Goal: Task Accomplishment & Management: Manage account settings

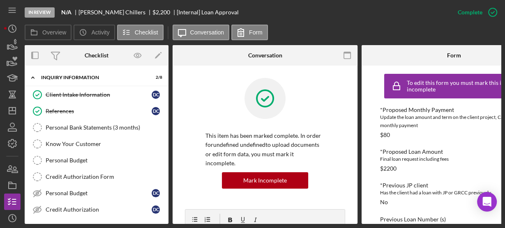
scroll to position [197, 0]
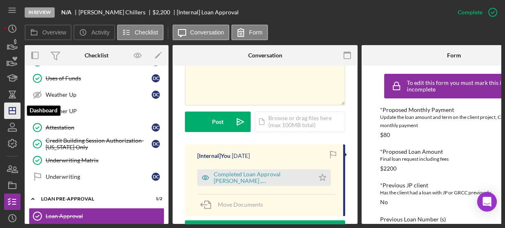
click at [14, 105] on icon "Icon/Dashboard" at bounding box center [12, 111] width 21 height 21
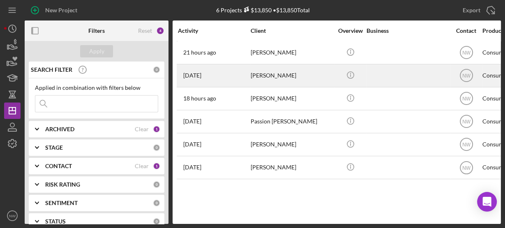
click at [255, 77] on div "[PERSON_NAME]" at bounding box center [292, 76] width 82 height 22
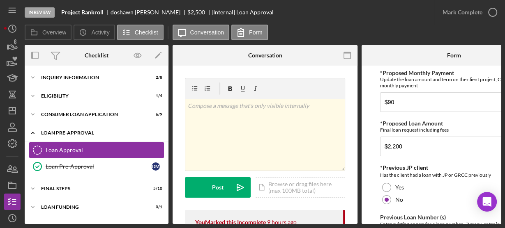
click at [36, 130] on icon "Icon/Expander" at bounding box center [33, 133] width 16 height 16
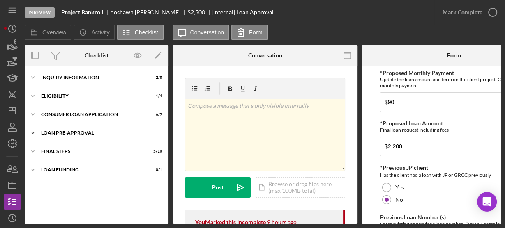
click at [42, 132] on div "Loan Pre-Approval" at bounding box center [99, 133] width 117 height 5
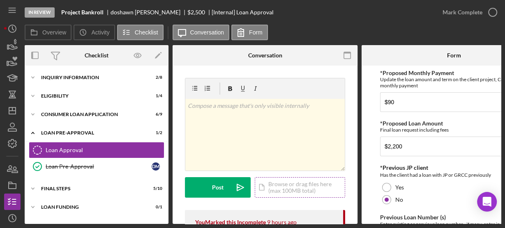
drag, startPoint x: 75, startPoint y: 149, endPoint x: 275, endPoint y: 183, distance: 203.0
click at [275, 183] on div "Overview Internal Workflow Stage In Review Icon/Dropdown Arrow Archive (can una…" at bounding box center [263, 134] width 476 height 179
click at [275, 183] on div "Icon/Document Browse or drag files here (max 100MB total) Tap to choose files o…" at bounding box center [300, 188] width 90 height 21
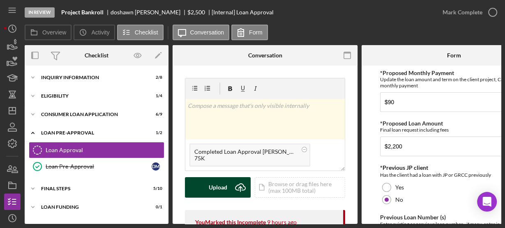
click at [224, 184] on div "Upload" at bounding box center [218, 188] width 18 height 21
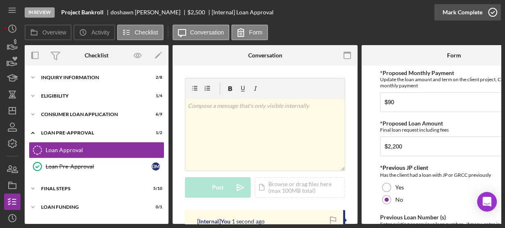
click at [493, 16] on circle "button" at bounding box center [493, 12] width 8 height 8
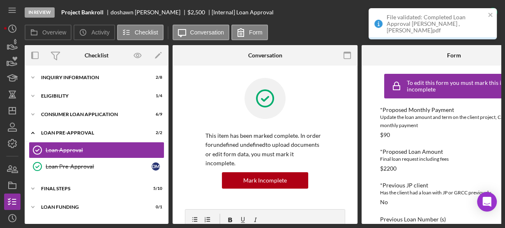
click at [204, 133] on div "This item has been marked complete. In order for undefined undefined to upload …" at bounding box center [265, 144] width 160 height 132
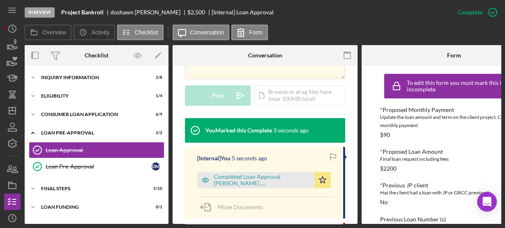
scroll to position [250, 0]
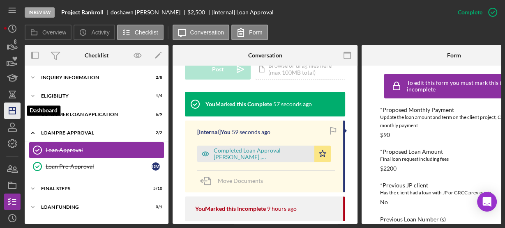
click at [12, 108] on icon "Icon/Dashboard" at bounding box center [12, 111] width 21 height 21
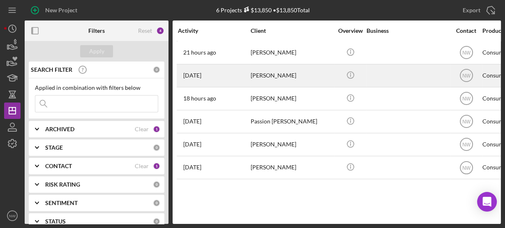
click at [219, 73] on div "[DATE] [PERSON_NAME]" at bounding box center [214, 76] width 72 height 22
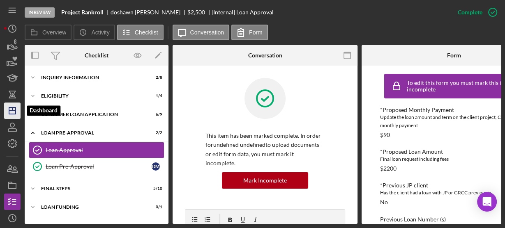
click at [13, 110] on icon "Icon/Dashboard" at bounding box center [12, 111] width 21 height 21
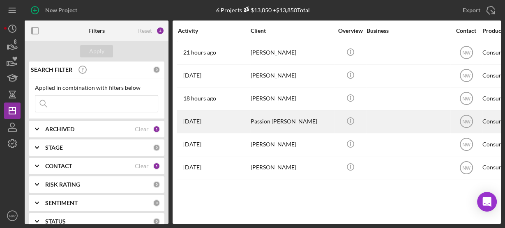
click at [249, 121] on div "[DATE] [PERSON_NAME]" at bounding box center [214, 122] width 72 height 22
